Goal: Task Accomplishment & Management: Manage account settings

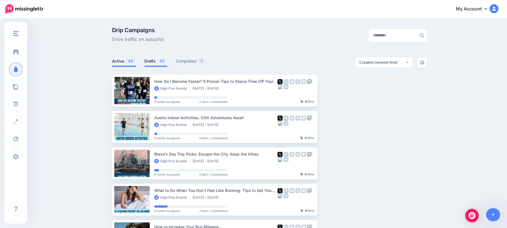
click at [154, 60] on link "Drafts 23" at bounding box center [155, 61] width 23 height 7
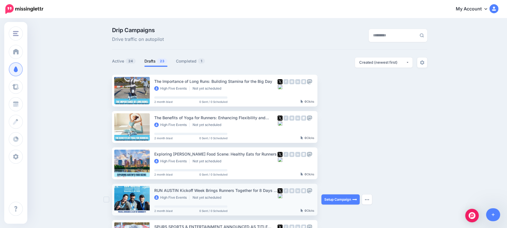
scroll to position [37, 0]
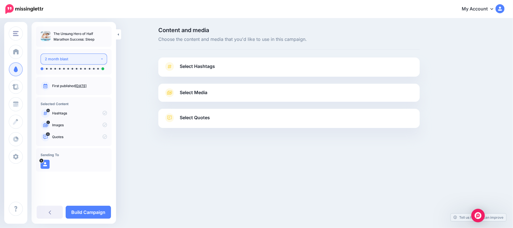
click at [70, 61] on div "2 month blast" at bounding box center [72, 59] width 55 height 6
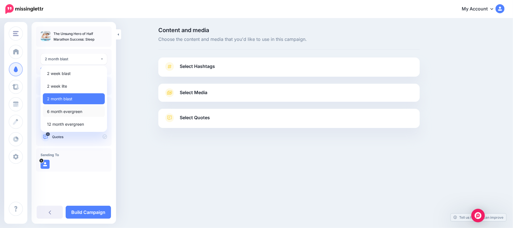
click at [70, 111] on span "6 month evergreen" at bounding box center [64, 111] width 35 height 7
select select "******"
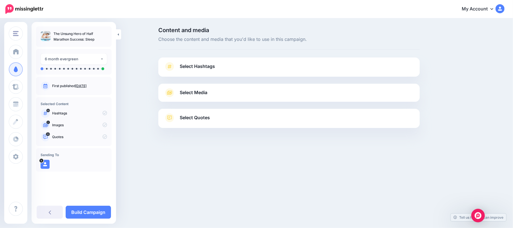
click at [231, 66] on link "Select Hashtags" at bounding box center [289, 69] width 250 height 15
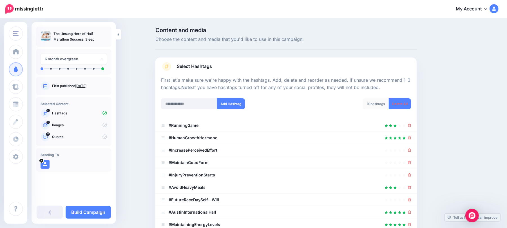
scroll to position [53, 0]
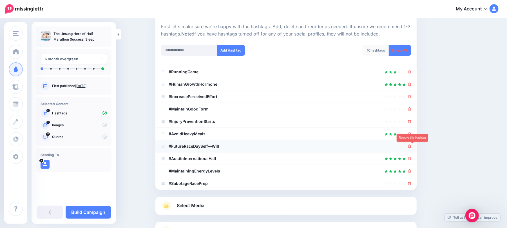
click at [411, 145] on icon at bounding box center [409, 145] width 3 height 3
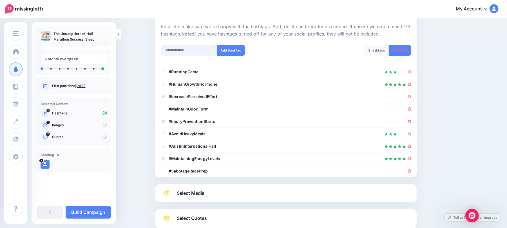
click at [207, 49] on input "text" at bounding box center [189, 50] width 56 height 11
type input "*"
type input "*********"
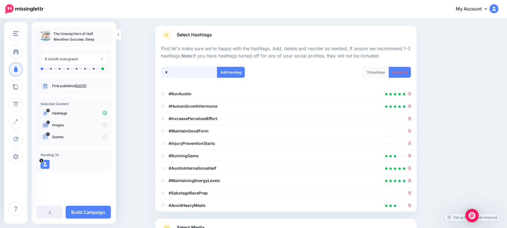
scroll to position [0, 0]
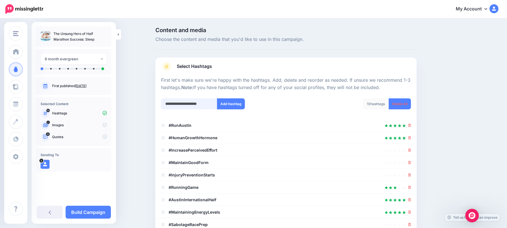
type input "**********"
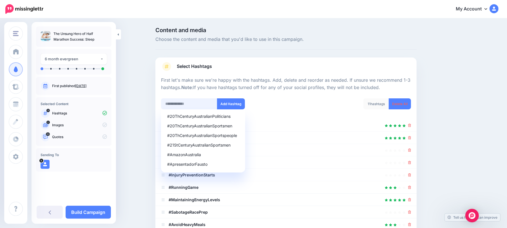
scroll to position [103, 0]
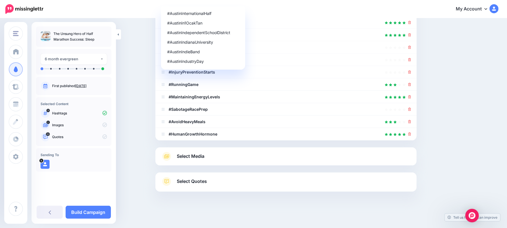
click at [267, 163] on div "Select Media Next, let's make sure we have the best media for this campaign. De…" at bounding box center [285, 156] width 261 height 18
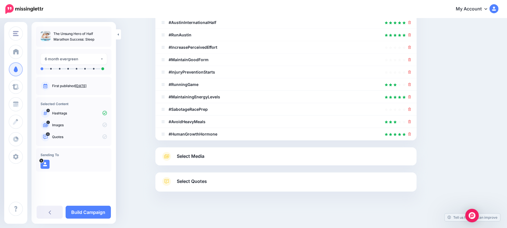
click at [291, 157] on link "Select Media" at bounding box center [286, 156] width 250 height 9
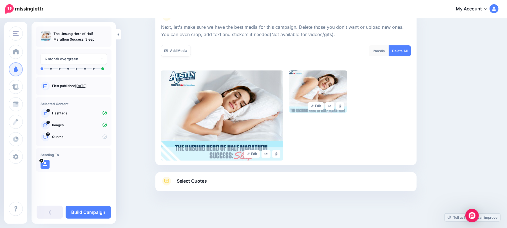
scroll to position [76, 0]
click at [284, 181] on link "Select Quotes" at bounding box center [286, 184] width 250 height 15
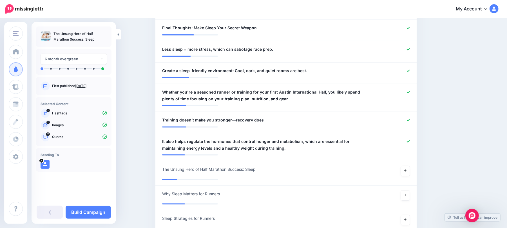
scroll to position [526, 0]
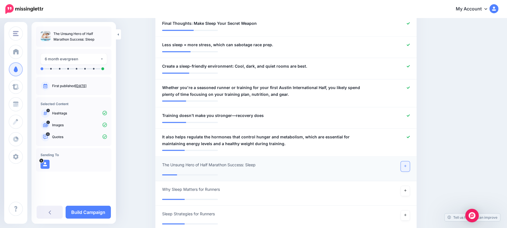
click at [410, 162] on link at bounding box center [405, 166] width 9 height 10
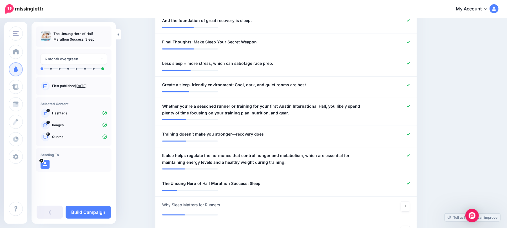
scroll to position [508, 0]
click at [78, 213] on link "Build Campaign" at bounding box center [88, 211] width 45 height 13
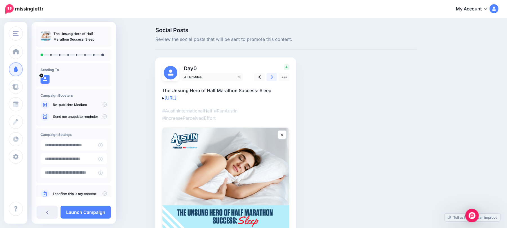
click at [273, 77] on icon at bounding box center [272, 77] width 2 height 6
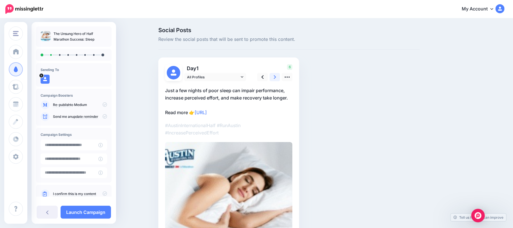
click at [275, 77] on icon at bounding box center [275, 77] width 2 height 6
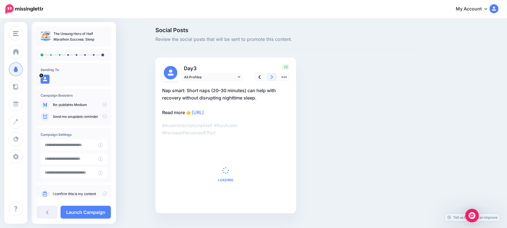
click at [273, 77] on icon at bounding box center [272, 77] width 2 height 6
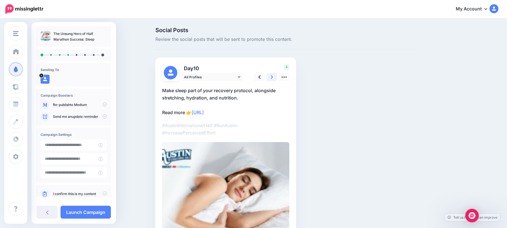
click at [273, 77] on icon at bounding box center [272, 77] width 2 height 6
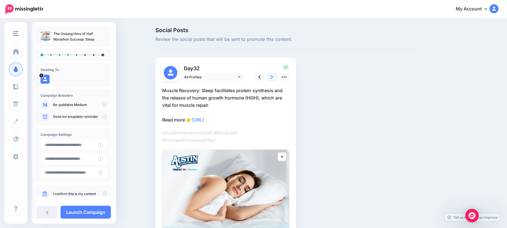
click at [273, 77] on icon at bounding box center [272, 77] width 2 height 6
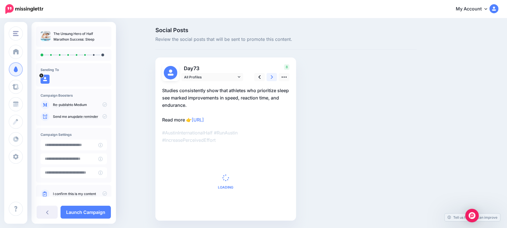
click at [273, 77] on icon at bounding box center [272, 77] width 2 height 6
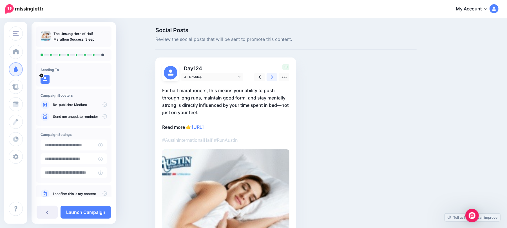
click at [273, 77] on icon at bounding box center [272, 77] width 2 height 6
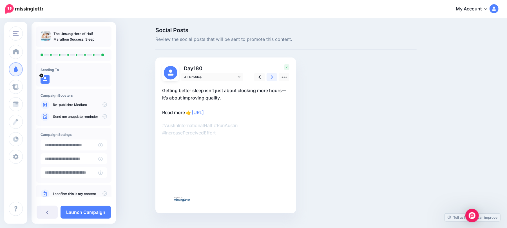
click at [273, 77] on icon at bounding box center [272, 77] width 2 height 6
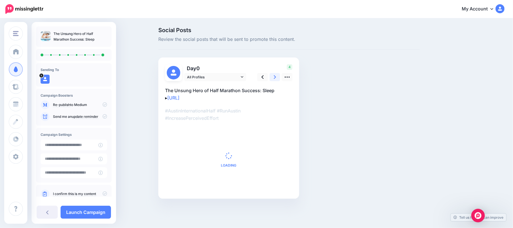
click at [275, 77] on icon at bounding box center [275, 77] width 2 height 6
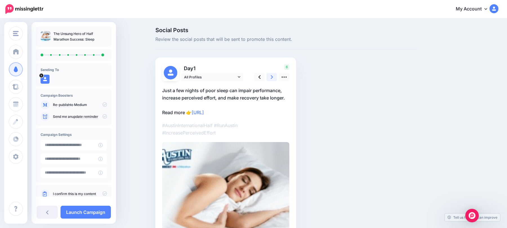
click at [273, 77] on icon at bounding box center [272, 77] width 2 height 6
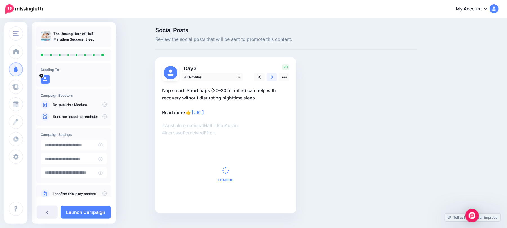
click at [273, 77] on icon at bounding box center [272, 77] width 2 height 6
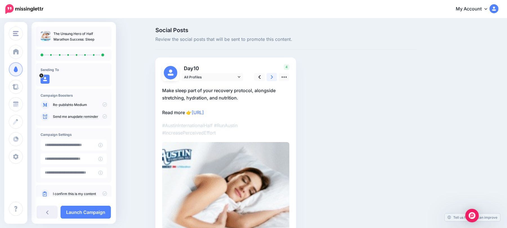
click at [273, 77] on icon at bounding box center [272, 77] width 2 height 6
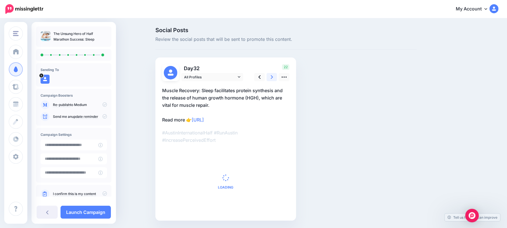
click at [273, 77] on icon at bounding box center [272, 77] width 2 height 6
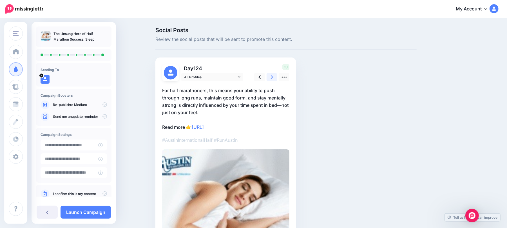
click at [273, 77] on icon at bounding box center [272, 77] width 2 height 6
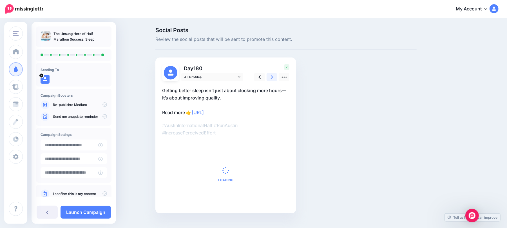
click at [273, 77] on icon at bounding box center [272, 77] width 2 height 6
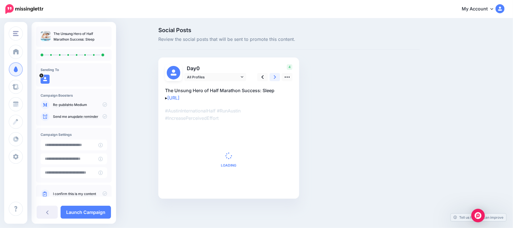
click at [275, 77] on icon at bounding box center [275, 77] width 2 height 6
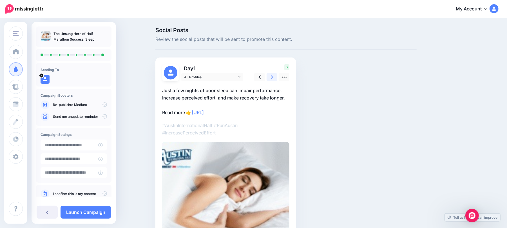
click at [273, 77] on icon at bounding box center [272, 77] width 2 height 6
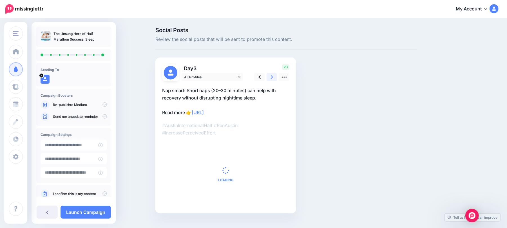
click at [273, 77] on icon at bounding box center [272, 77] width 2 height 6
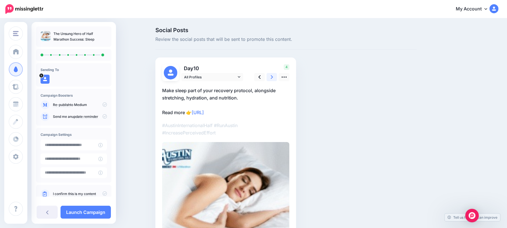
click at [273, 77] on icon at bounding box center [272, 77] width 2 height 6
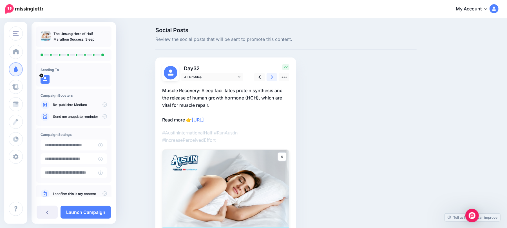
click at [273, 77] on icon at bounding box center [272, 77] width 2 height 6
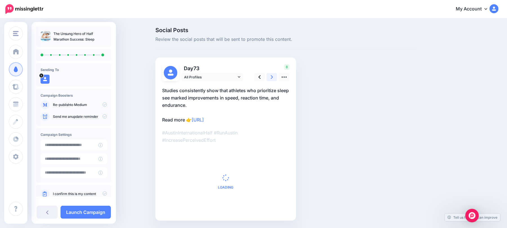
click at [273, 77] on icon at bounding box center [272, 77] width 2 height 6
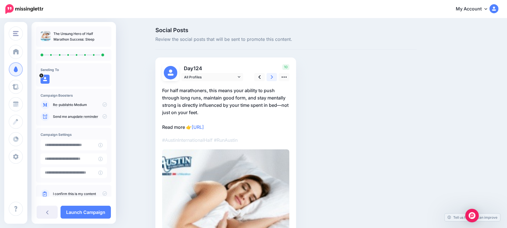
click at [273, 77] on icon at bounding box center [272, 77] width 2 height 6
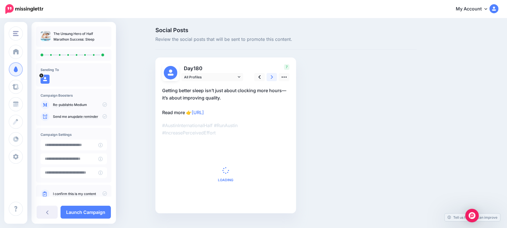
click at [273, 77] on icon at bounding box center [272, 77] width 2 height 6
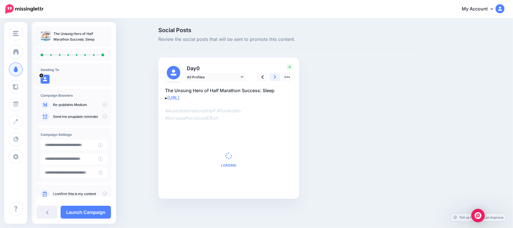
click at [275, 77] on icon at bounding box center [275, 77] width 2 height 6
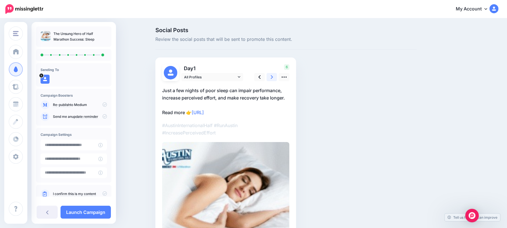
click at [273, 77] on icon at bounding box center [272, 77] width 2 height 6
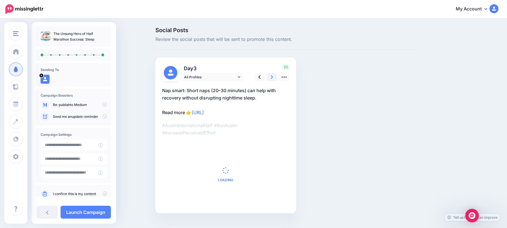
click at [273, 77] on icon at bounding box center [272, 77] width 2 height 6
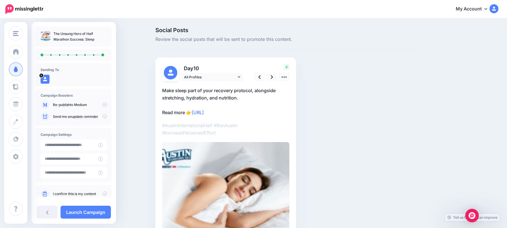
click at [350, 101] on div "Social Posts Review the social posts that will be sent to promote this content.…" at bounding box center [286, 159] width 270 height 265
click at [273, 75] on icon at bounding box center [272, 77] width 2 height 6
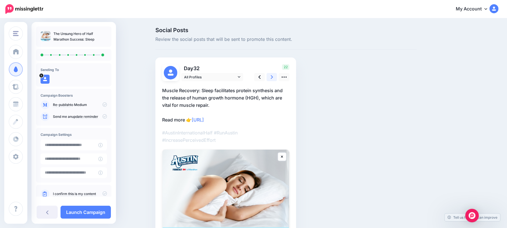
click at [273, 76] on icon at bounding box center [272, 77] width 2 height 6
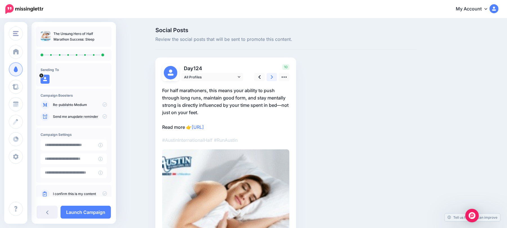
click at [273, 76] on icon at bounding box center [272, 77] width 2 height 6
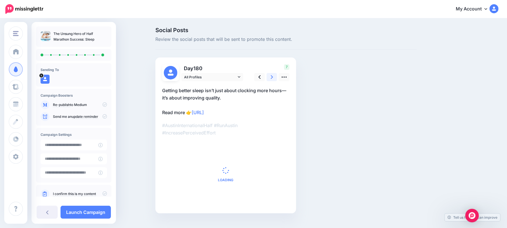
click at [273, 76] on icon at bounding box center [272, 77] width 2 height 6
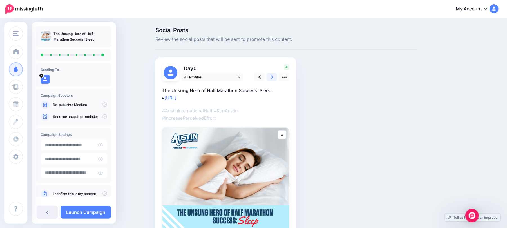
click at [273, 76] on icon at bounding box center [272, 77] width 2 height 6
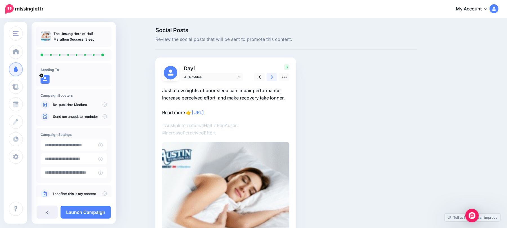
click at [273, 76] on icon at bounding box center [272, 77] width 2 height 6
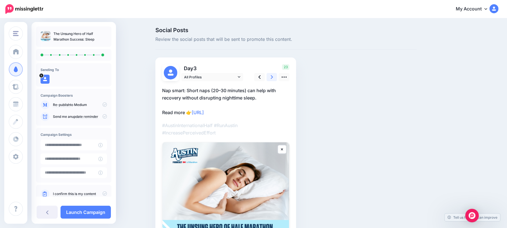
click at [273, 76] on icon at bounding box center [272, 77] width 2 height 6
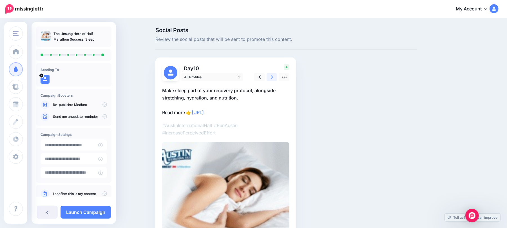
click at [273, 76] on icon at bounding box center [272, 77] width 2 height 6
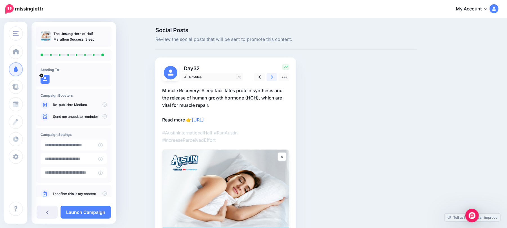
click at [273, 76] on icon at bounding box center [272, 77] width 2 height 6
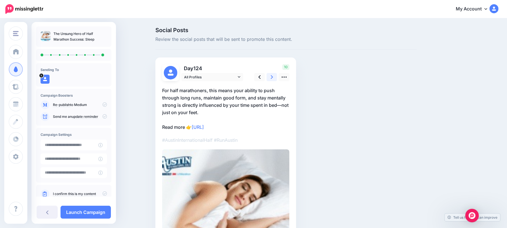
click at [273, 76] on icon at bounding box center [272, 77] width 2 height 6
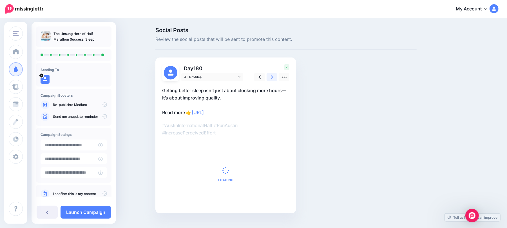
click at [273, 76] on icon at bounding box center [272, 77] width 2 height 6
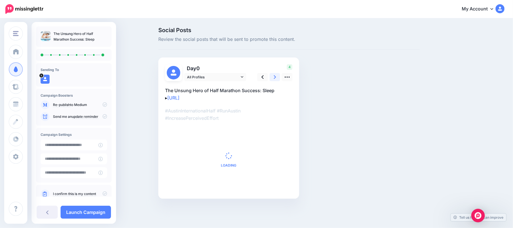
click at [274, 76] on icon at bounding box center [275, 77] width 2 height 6
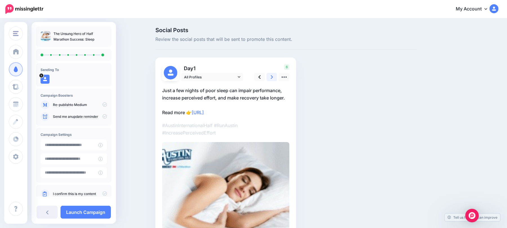
click at [273, 76] on icon at bounding box center [272, 77] width 2 height 6
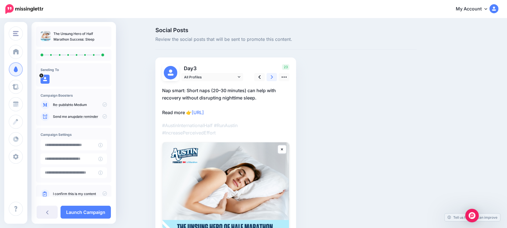
click at [273, 76] on icon at bounding box center [272, 77] width 2 height 6
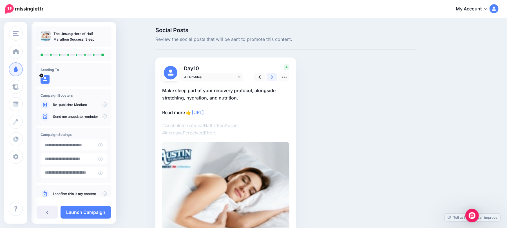
click at [273, 76] on icon at bounding box center [272, 77] width 2 height 6
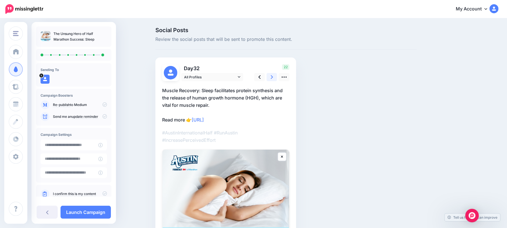
click at [272, 76] on link at bounding box center [272, 77] width 11 height 8
click at [273, 77] on icon at bounding box center [272, 77] width 2 height 6
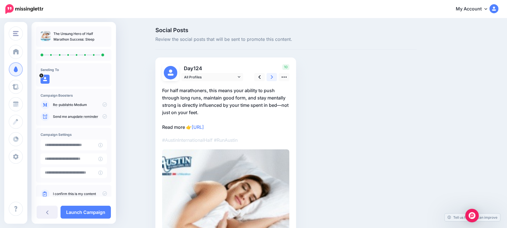
click at [273, 77] on icon at bounding box center [272, 77] width 2 height 6
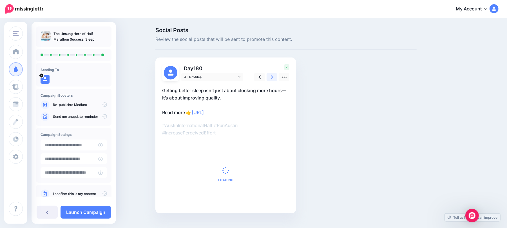
click at [273, 77] on icon at bounding box center [272, 77] width 2 height 6
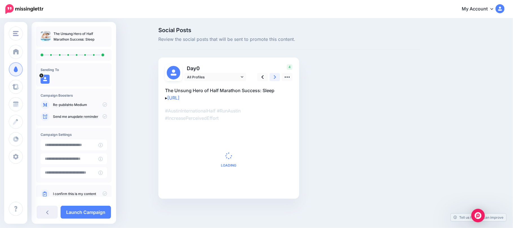
click at [274, 77] on icon at bounding box center [275, 77] width 2 height 6
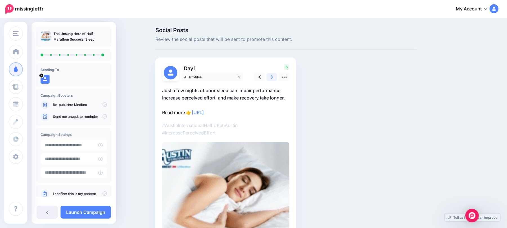
click at [273, 77] on icon at bounding box center [272, 77] width 2 height 6
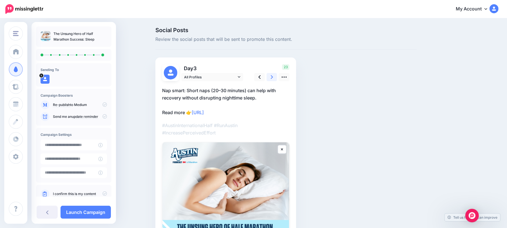
click at [273, 77] on icon at bounding box center [272, 77] width 2 height 6
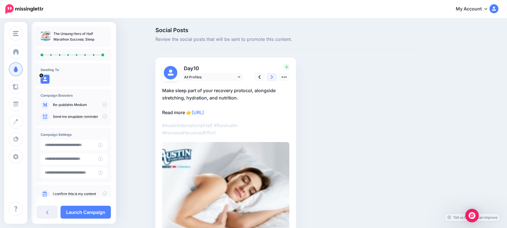
click at [273, 77] on icon at bounding box center [272, 77] width 2 height 6
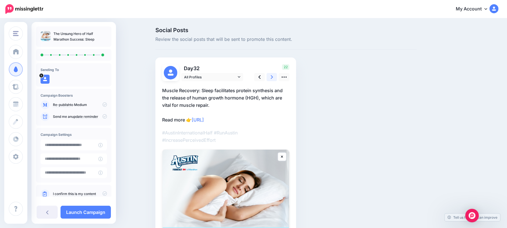
click at [273, 77] on icon at bounding box center [272, 77] width 2 height 6
click at [269, 60] on div "Day 73 All Profiles" at bounding box center [225, 166] width 141 height 218
click at [271, 74] on link at bounding box center [272, 77] width 11 height 8
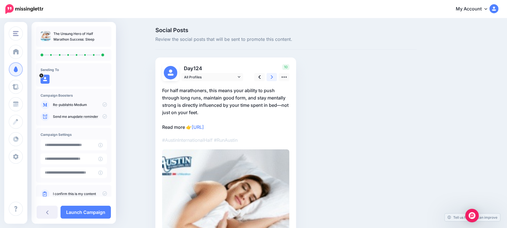
click at [271, 74] on link at bounding box center [272, 77] width 11 height 8
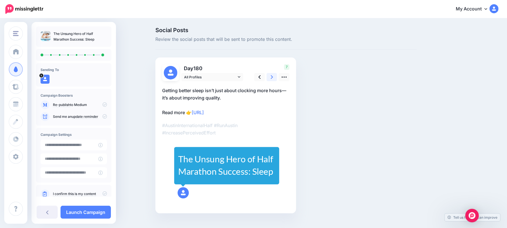
click at [271, 74] on link at bounding box center [272, 77] width 11 height 8
click at [271, 74] on link at bounding box center [274, 77] width 11 height 8
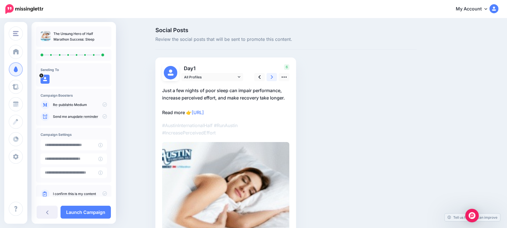
click at [271, 74] on link at bounding box center [272, 77] width 11 height 8
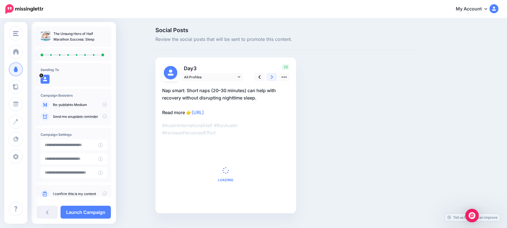
click at [271, 74] on link at bounding box center [272, 77] width 11 height 8
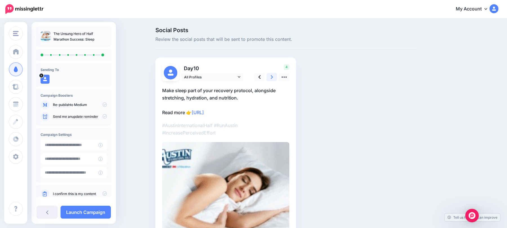
click at [271, 74] on link at bounding box center [272, 77] width 11 height 8
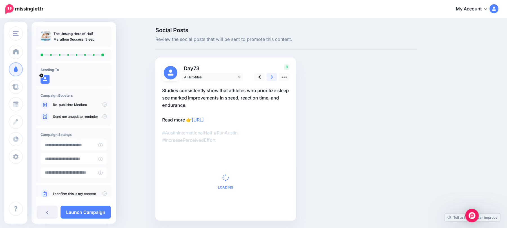
click at [271, 74] on link at bounding box center [272, 77] width 11 height 8
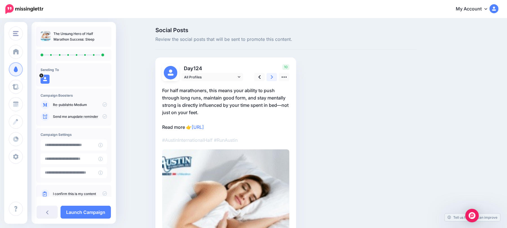
click at [271, 74] on link at bounding box center [272, 77] width 11 height 8
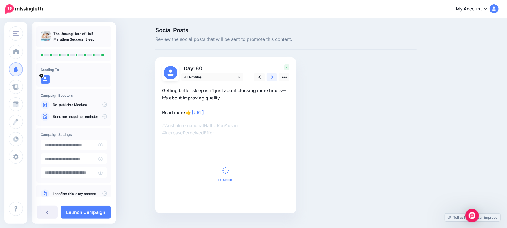
click at [271, 74] on link at bounding box center [272, 77] width 11 height 8
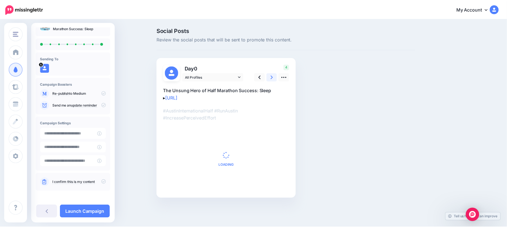
scroll to position [13, 0]
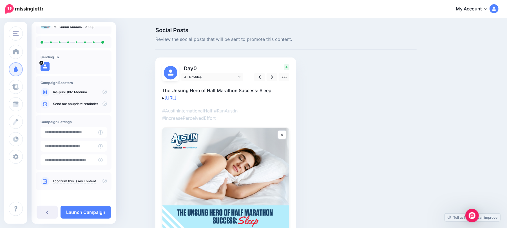
click at [102, 181] on icon at bounding box center [104, 180] width 5 height 5
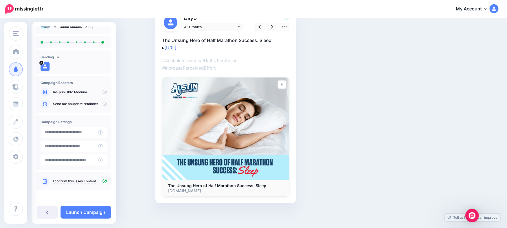
scroll to position [51, 0]
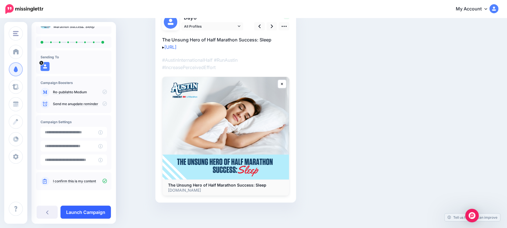
click at [89, 209] on link "Launch Campaign" at bounding box center [86, 211] width 50 height 13
